Goal: Task Accomplishment & Management: Manage account settings

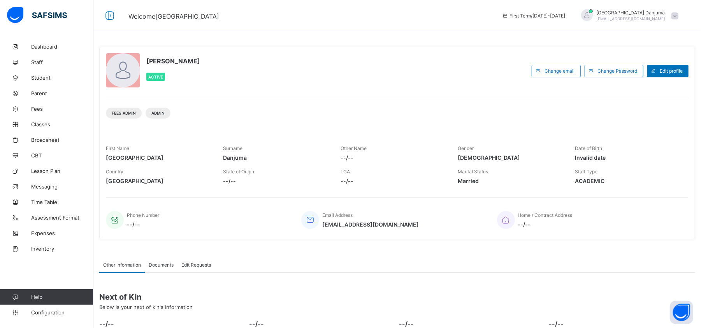
click at [678, 16] on span at bounding box center [674, 15] width 7 height 7
click at [663, 93] on span "Subscription" at bounding box center [646, 91] width 39 height 6
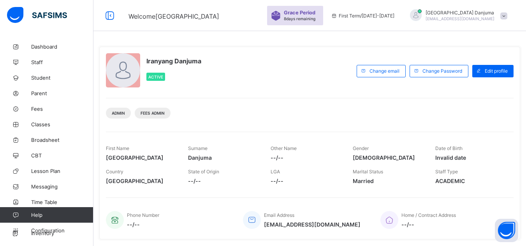
click at [507, 18] on span at bounding box center [503, 15] width 7 height 7
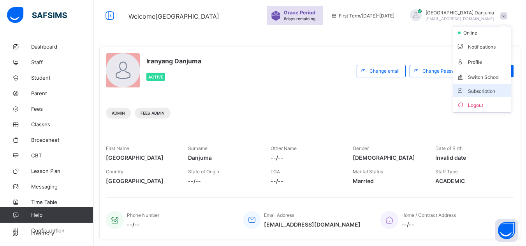
click at [487, 93] on span "Subscription" at bounding box center [475, 91] width 39 height 6
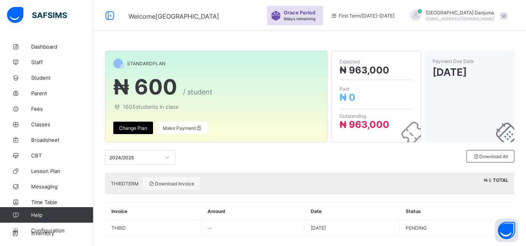
click at [250, 22] on div "Welcome Iranyang Grace Period 8 days remaining First Term / 2025-2026 Iranyang …" at bounding box center [263, 15] width 526 height 31
